Goal: Task Accomplishment & Management: Use online tool/utility

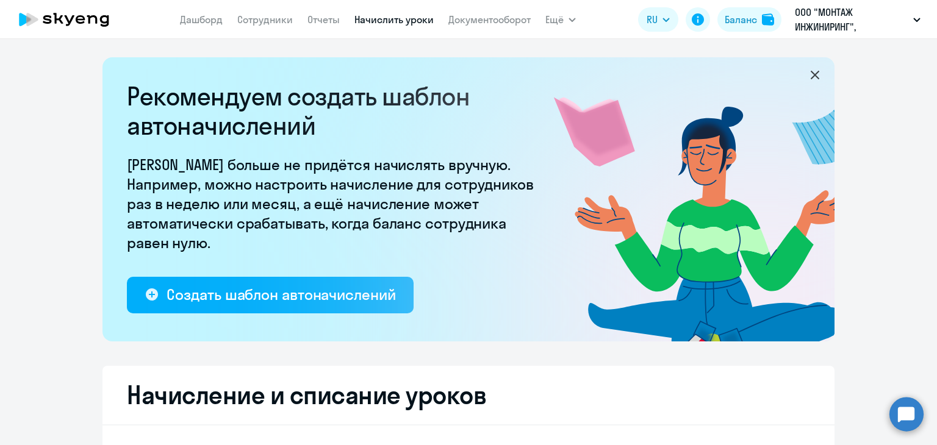
select select "10"
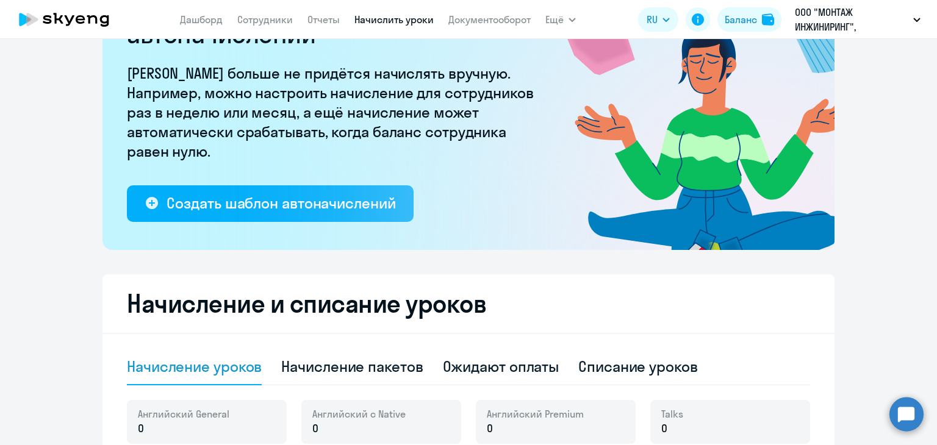
scroll to position [244, 0]
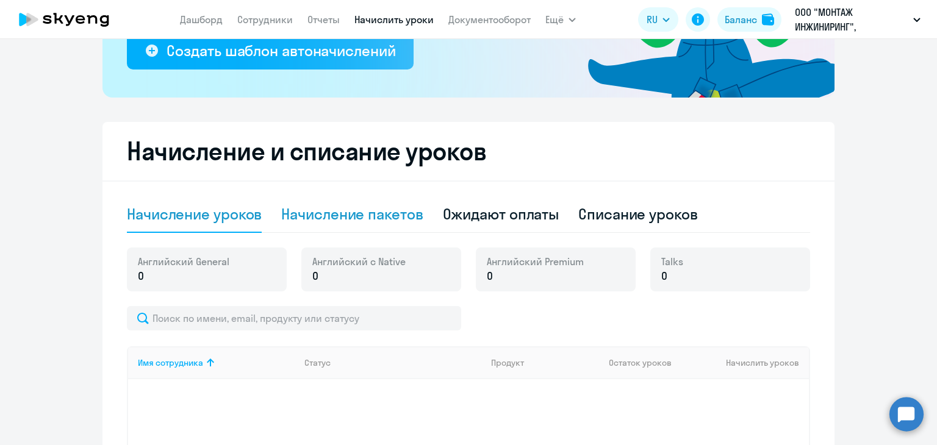
click at [348, 224] on div "Начисление пакетов" at bounding box center [351, 214] width 141 height 37
select select "10"
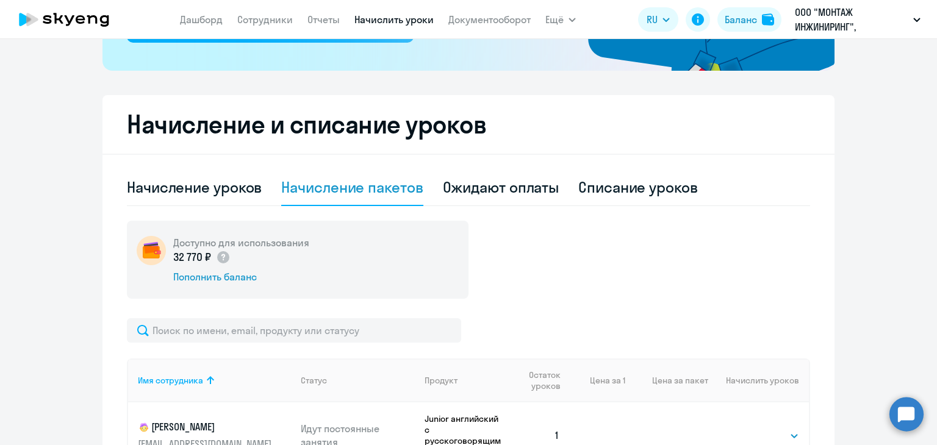
scroll to position [427, 0]
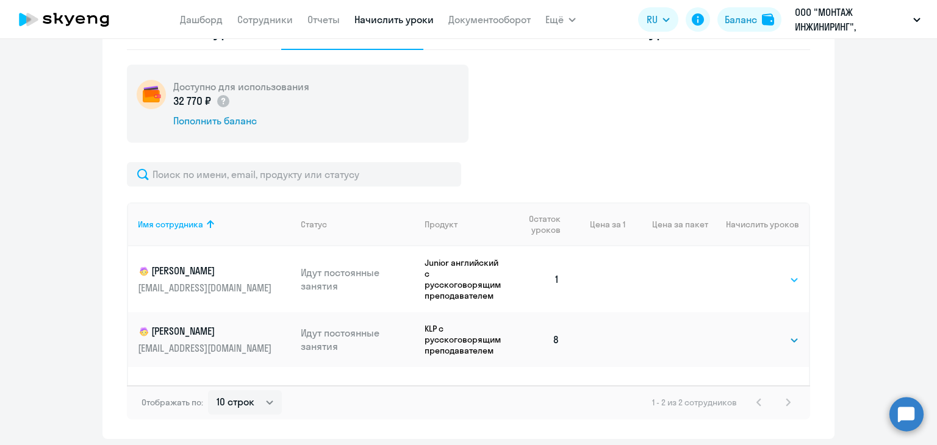
click at [771, 279] on select "Выбрать 4 8 16 32 64 96 128" at bounding box center [774, 280] width 50 height 15
select select "32"
click at [749, 273] on select "Выбрать 4 8 16 32 64 96 128" at bounding box center [774, 280] width 50 height 15
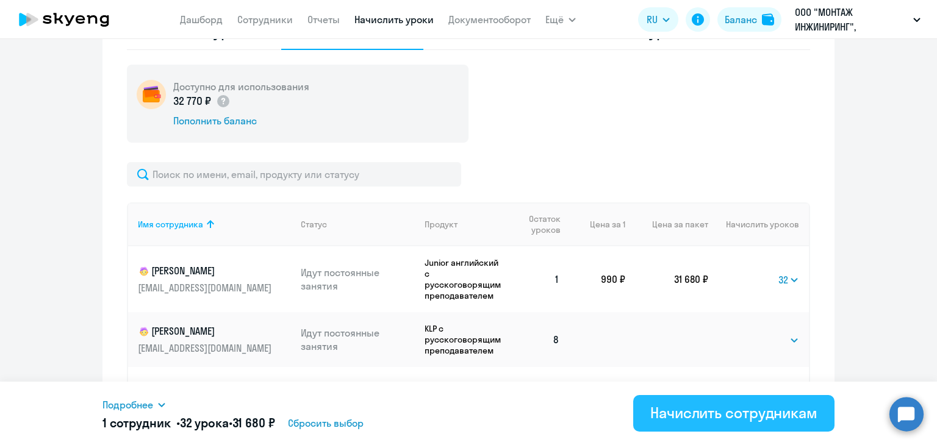
click at [720, 408] on div "Начислить сотрудникам" at bounding box center [733, 413] width 167 height 20
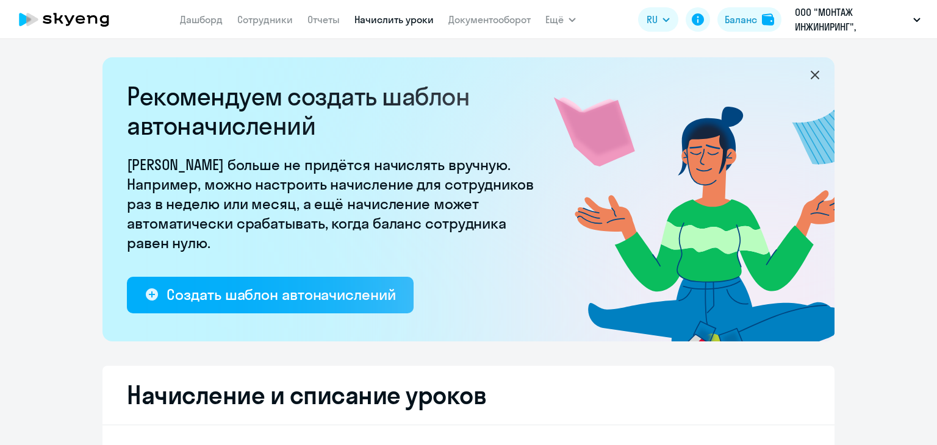
select select "10"
